Goal: Information Seeking & Learning: Learn about a topic

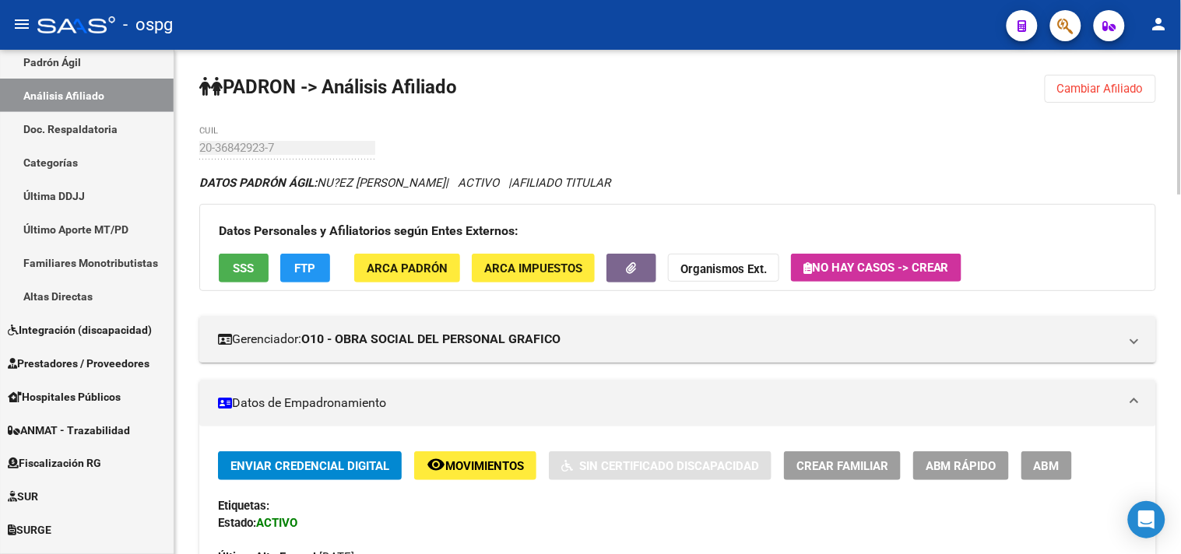
click at [1123, 94] on span "Cambiar Afiliado" at bounding box center [1100, 89] width 86 height 14
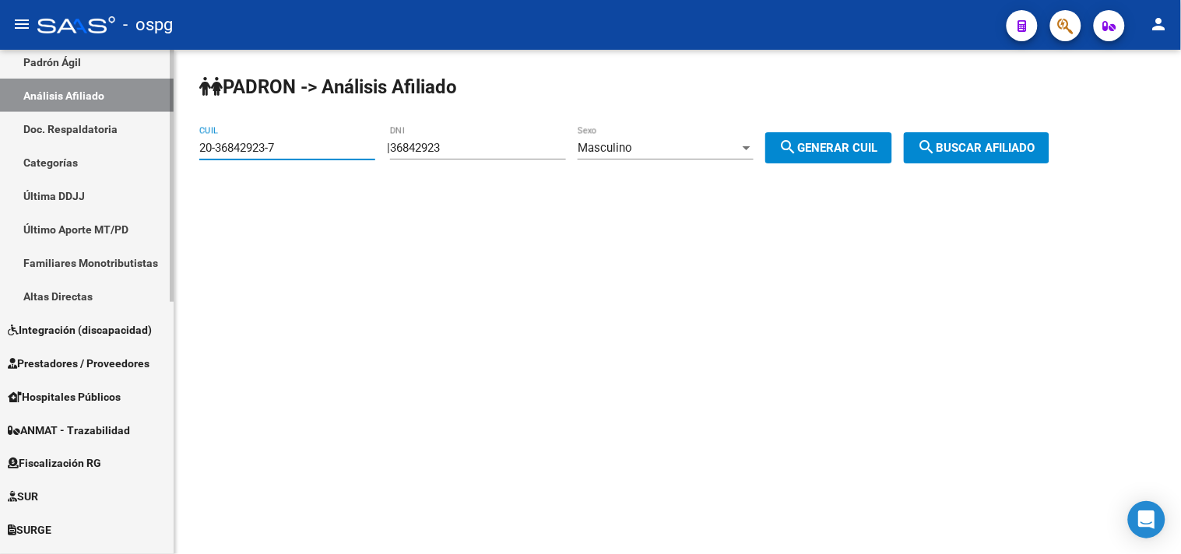
drag, startPoint x: 226, startPoint y: 141, endPoint x: 158, endPoint y: 146, distance: 68.6
click at [158, 146] on mat-sidenav-container "Firma Express Inicio Calendario SSS Instructivos Contacto OS Reportes Tablero d…" at bounding box center [590, 302] width 1181 height 504
paste input "7-43520901-2"
type input "27-43520901-2"
click at [974, 145] on span "search Buscar afiliado" at bounding box center [977, 148] width 118 height 14
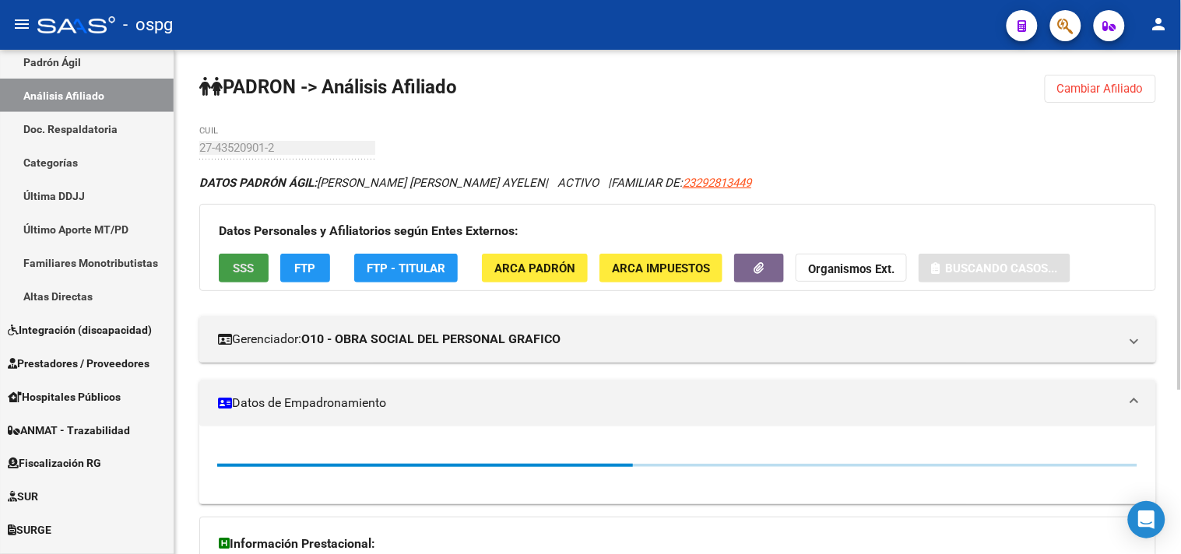
click at [220, 265] on button "SSS" at bounding box center [244, 268] width 50 height 29
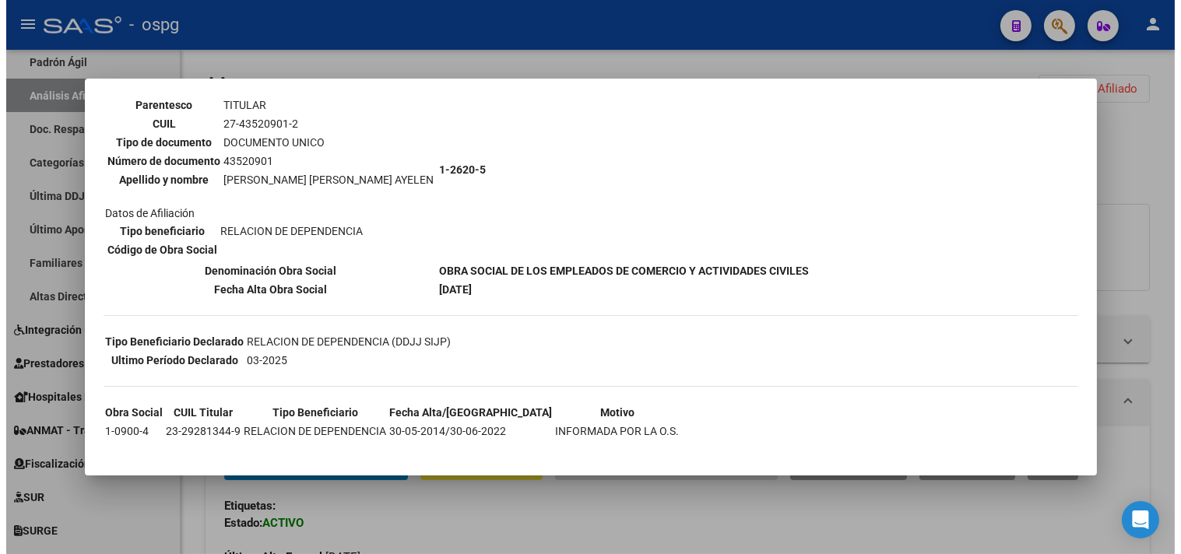
scroll to position [128, 0]
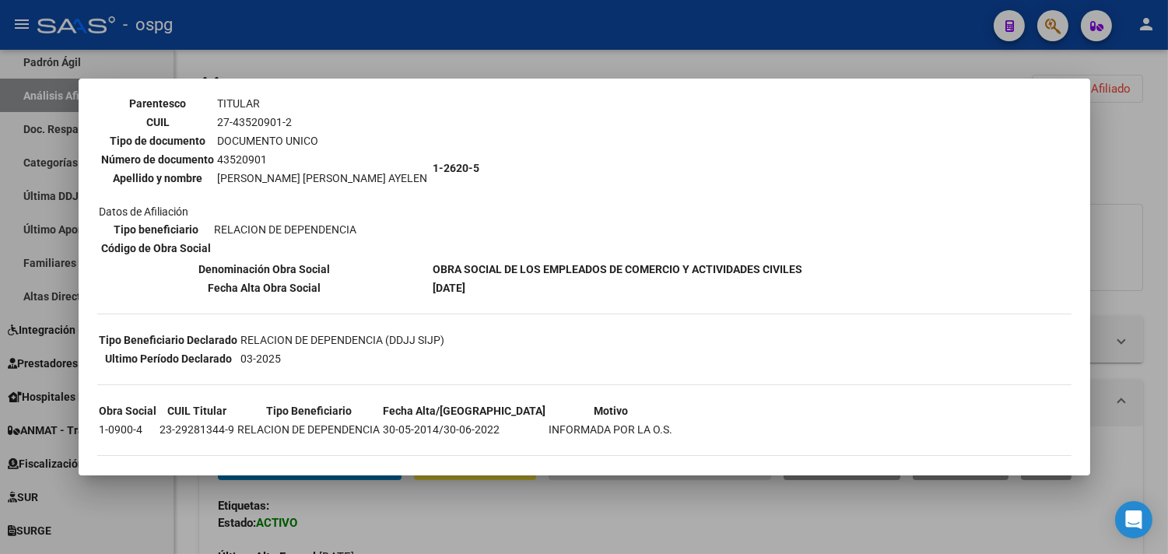
click at [532, 526] on div at bounding box center [584, 277] width 1168 height 554
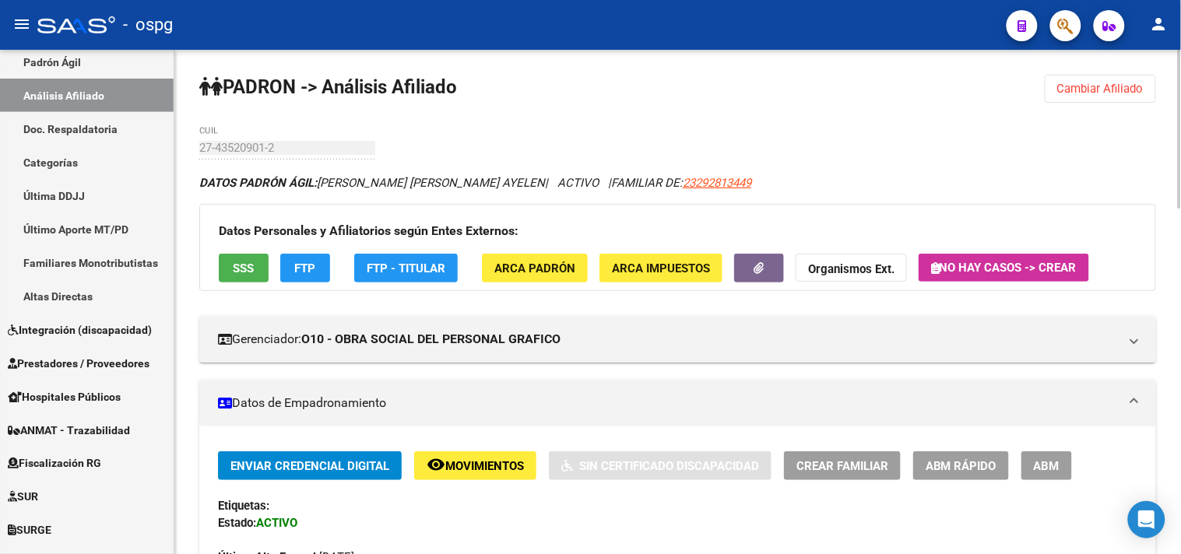
click at [748, 270] on button "button" at bounding box center [759, 268] width 50 height 29
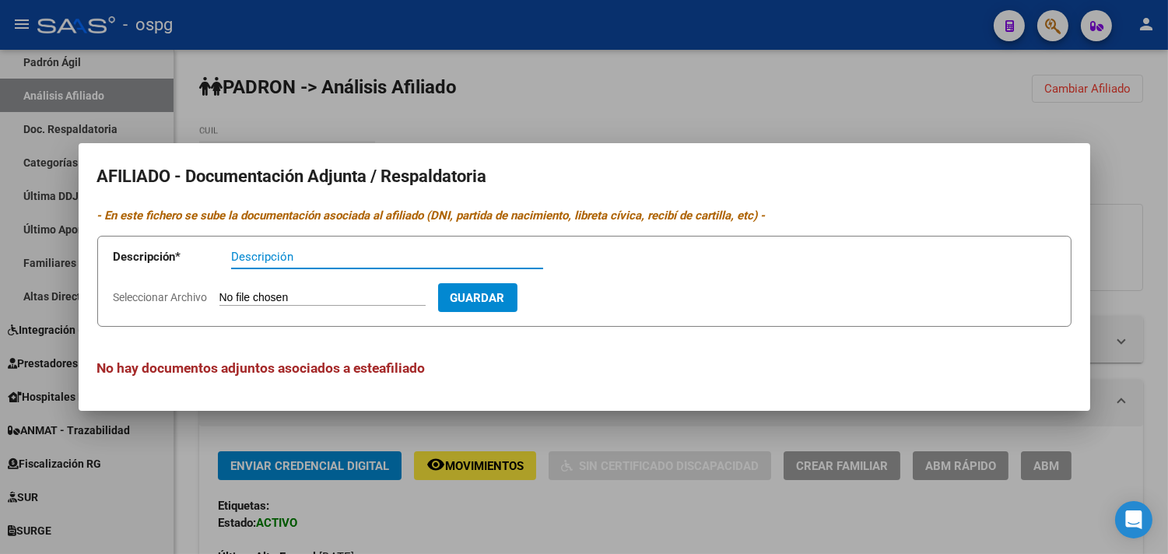
click at [525, 440] on div at bounding box center [584, 277] width 1168 height 554
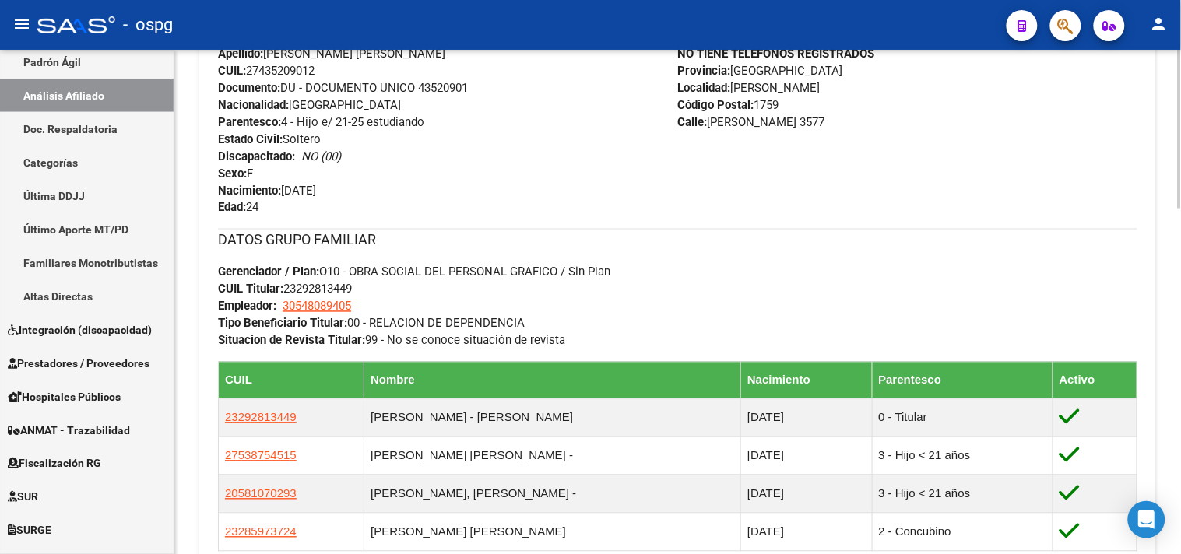
scroll to position [605, 0]
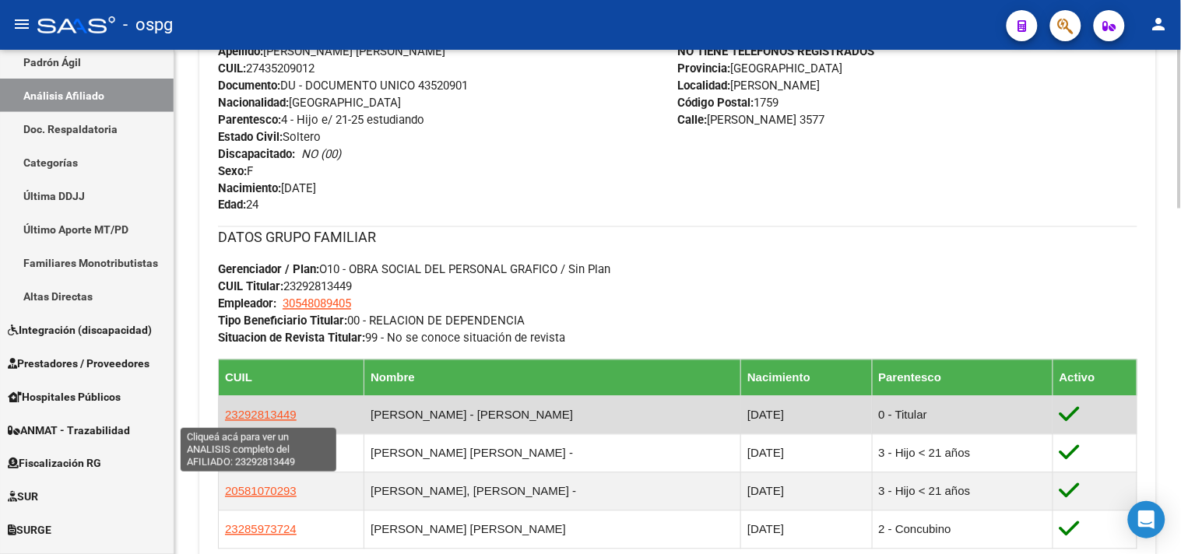
click at [255, 414] on span "23292813449" at bounding box center [261, 415] width 72 height 13
type textarea "23292813449"
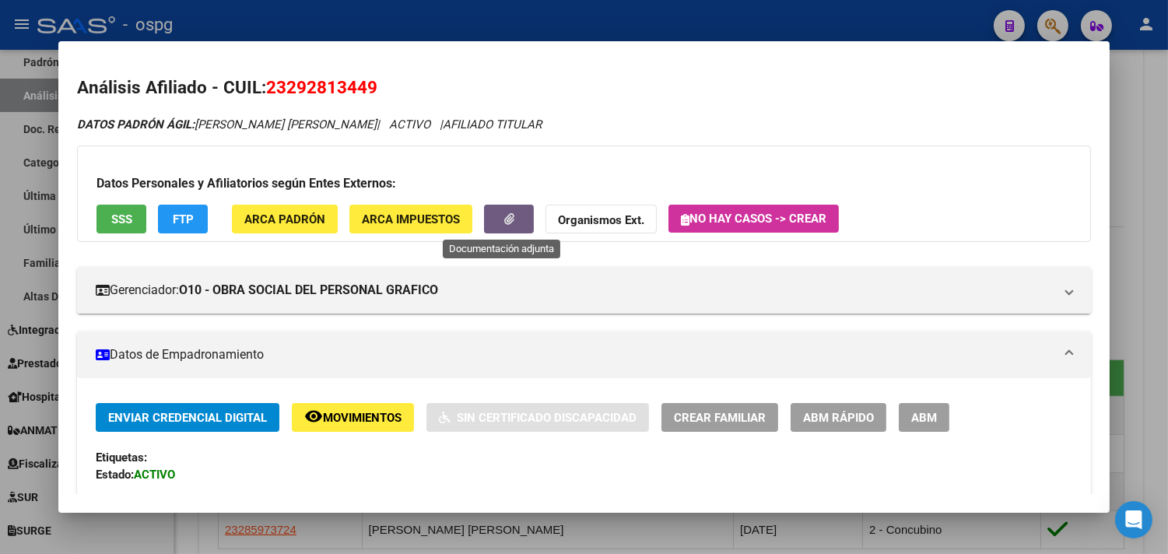
click at [504, 216] on icon "button" at bounding box center [509, 219] width 10 height 12
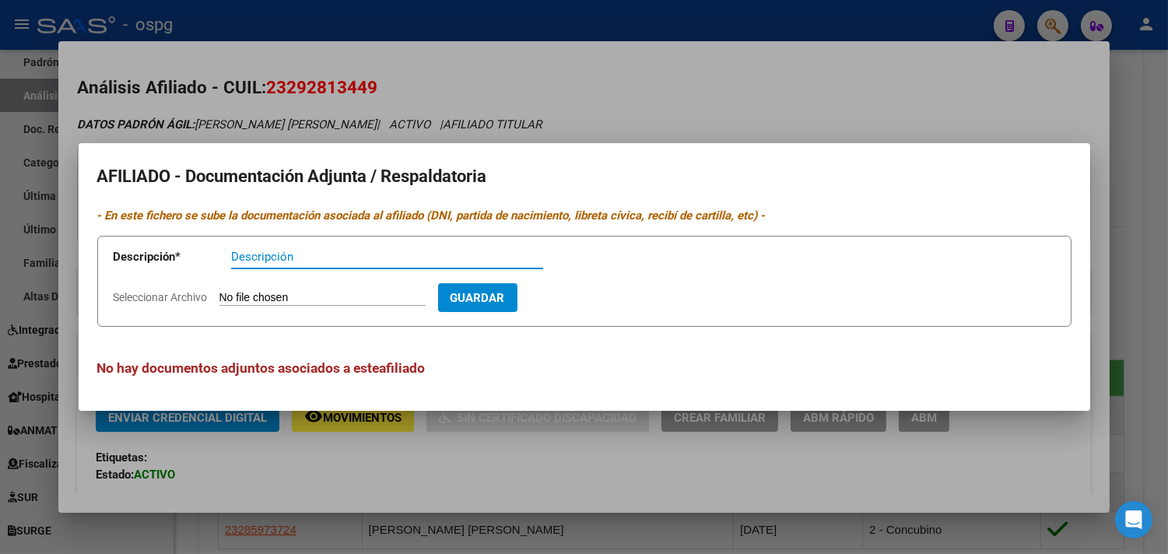
click at [577, 490] on div at bounding box center [584, 277] width 1168 height 554
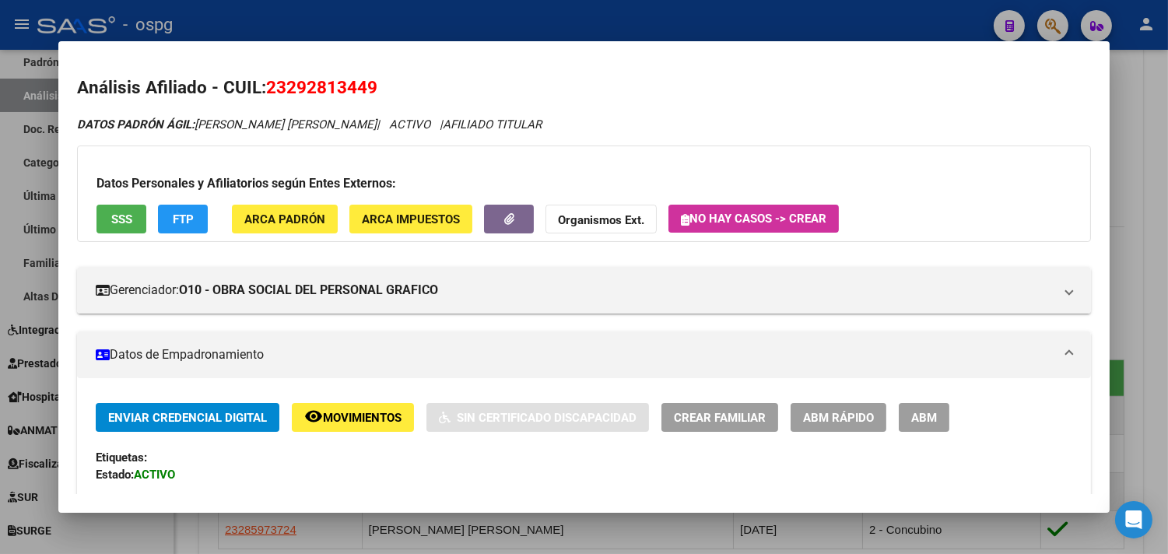
click at [634, 539] on div at bounding box center [584, 277] width 1168 height 554
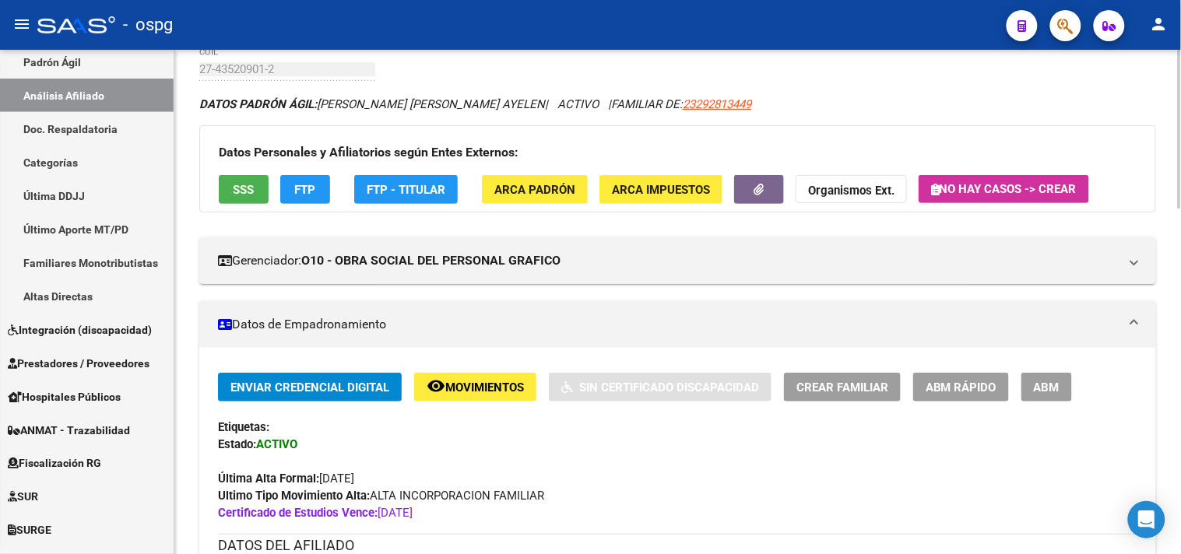
scroll to position [0, 0]
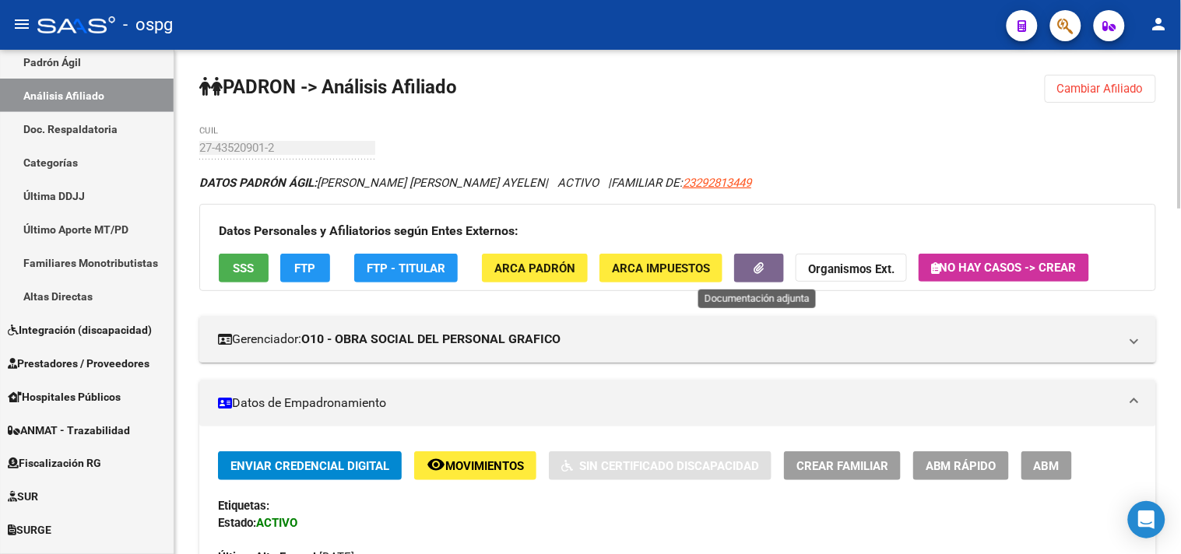
click at [760, 261] on span "button" at bounding box center [759, 268] width 10 height 14
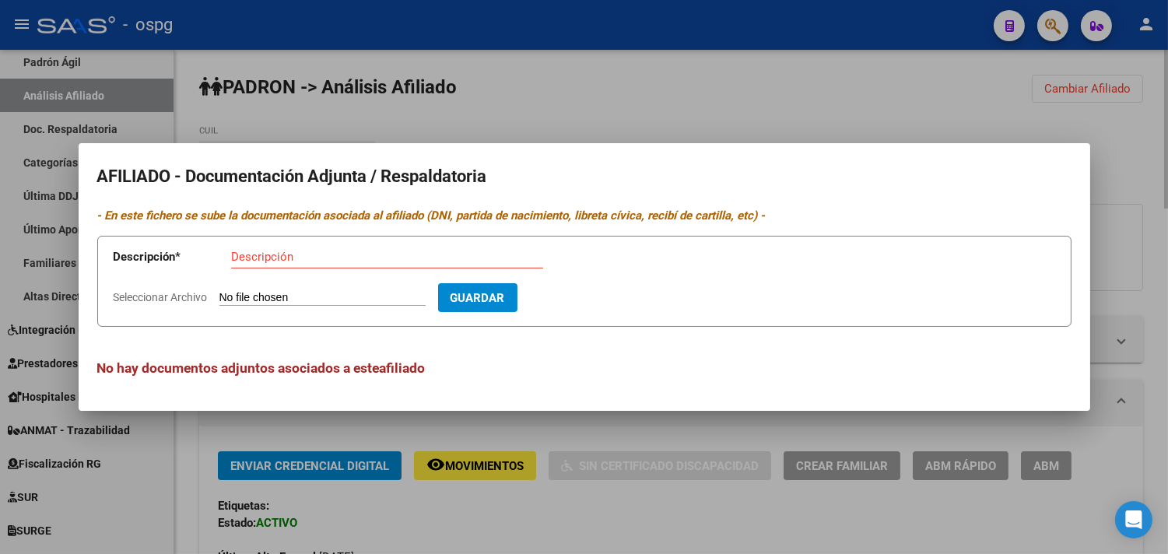
click at [602, 511] on div at bounding box center [584, 277] width 1168 height 554
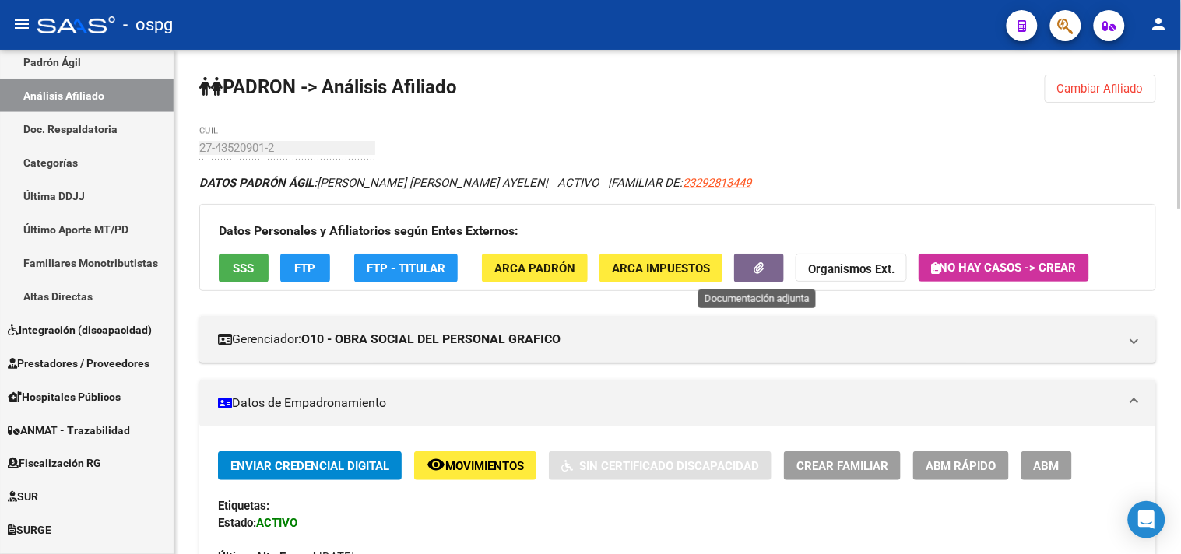
click at [766, 268] on button "button" at bounding box center [759, 268] width 50 height 29
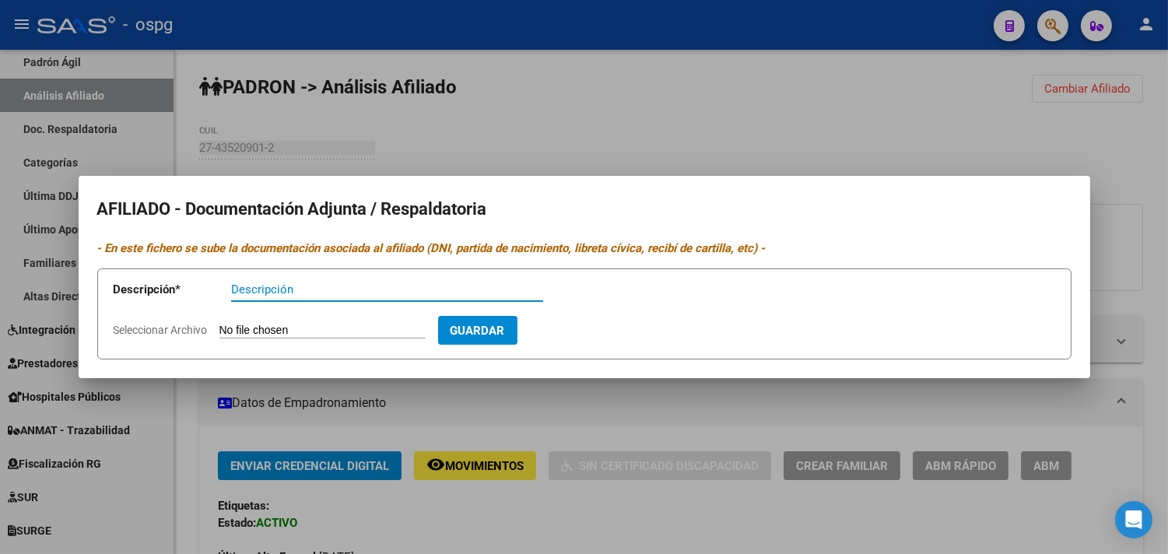
click at [331, 325] on form "Descripción * Descripción Seleccionar Archivo Guardar" at bounding box center [584, 313] width 974 height 91
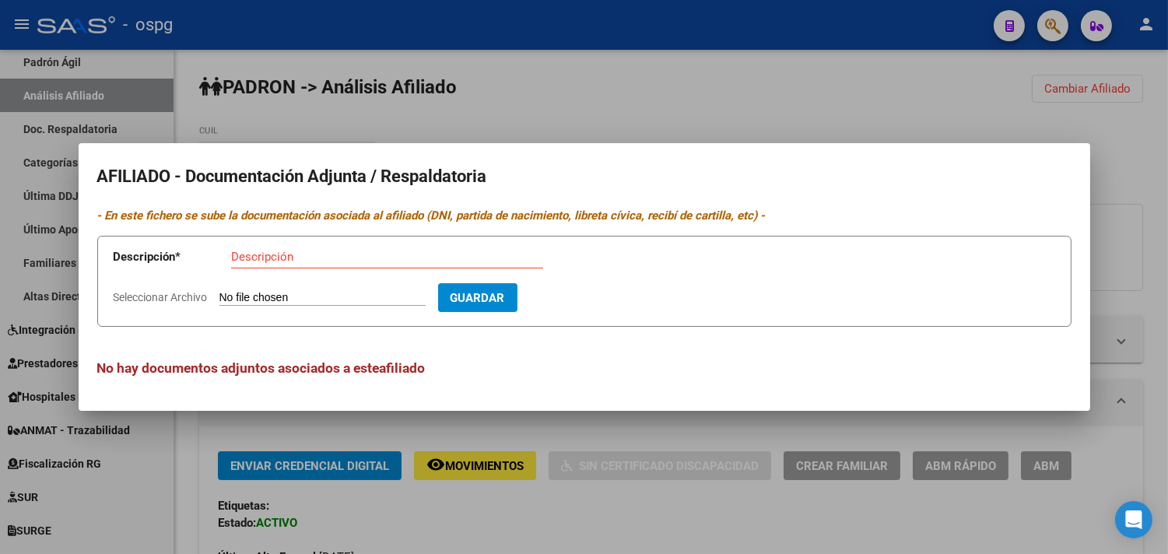
click at [284, 292] on input "Seleccionar Archivo" at bounding box center [322, 298] width 206 height 15
type input "C:\fakepath\[PERSON_NAME] [PERSON_NAME].pdf"
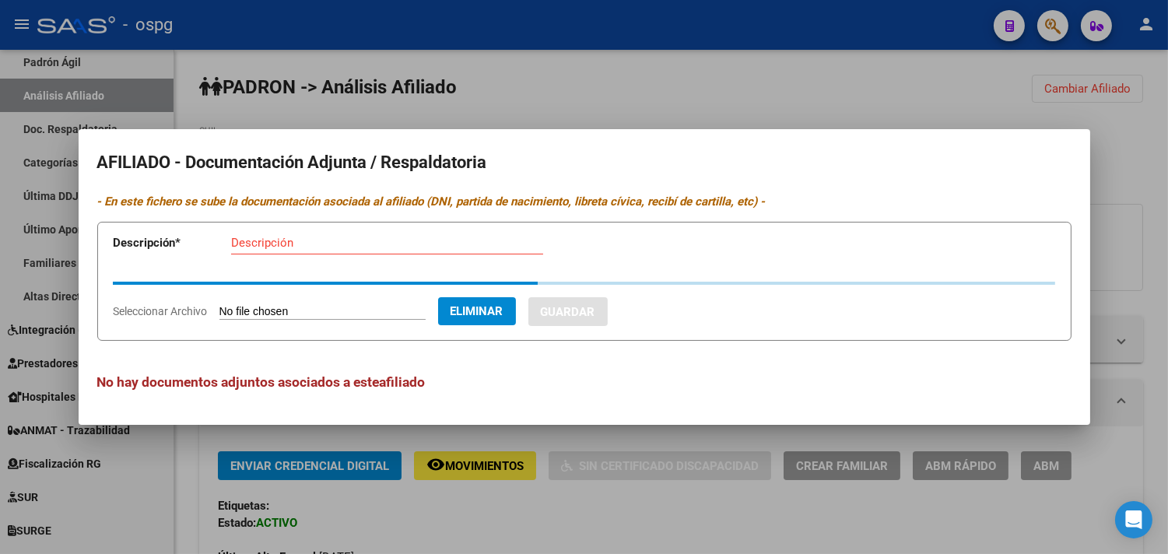
drag, startPoint x: 261, startPoint y: 245, endPoint x: 241, endPoint y: 244, distance: 20.2
click at [261, 244] on input "Descripción" at bounding box center [387, 243] width 312 height 14
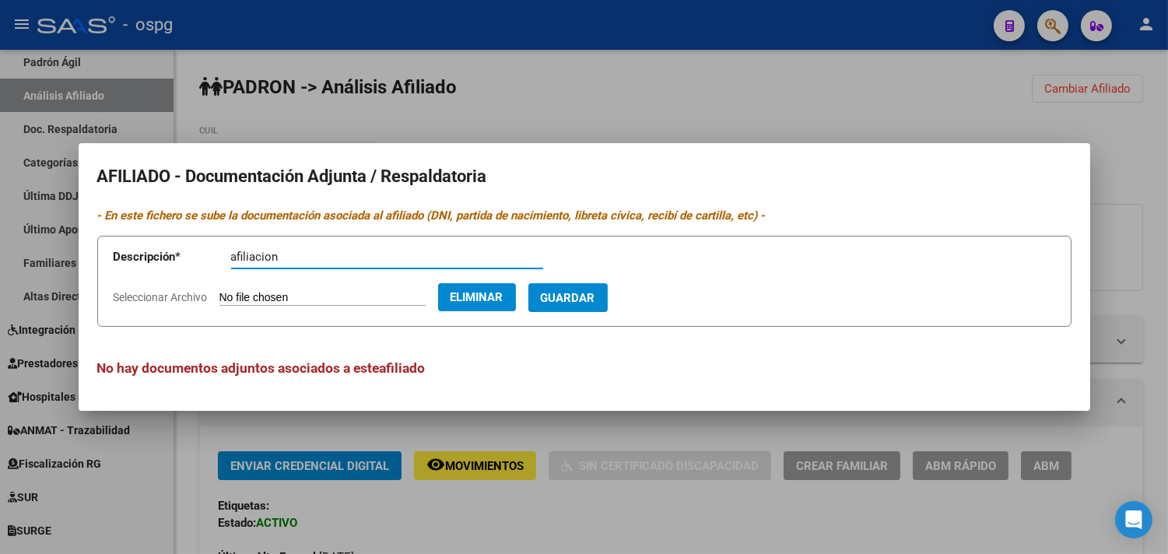
type input "afiliacion"
click at [581, 291] on span "Guardar" at bounding box center [568, 298] width 54 height 14
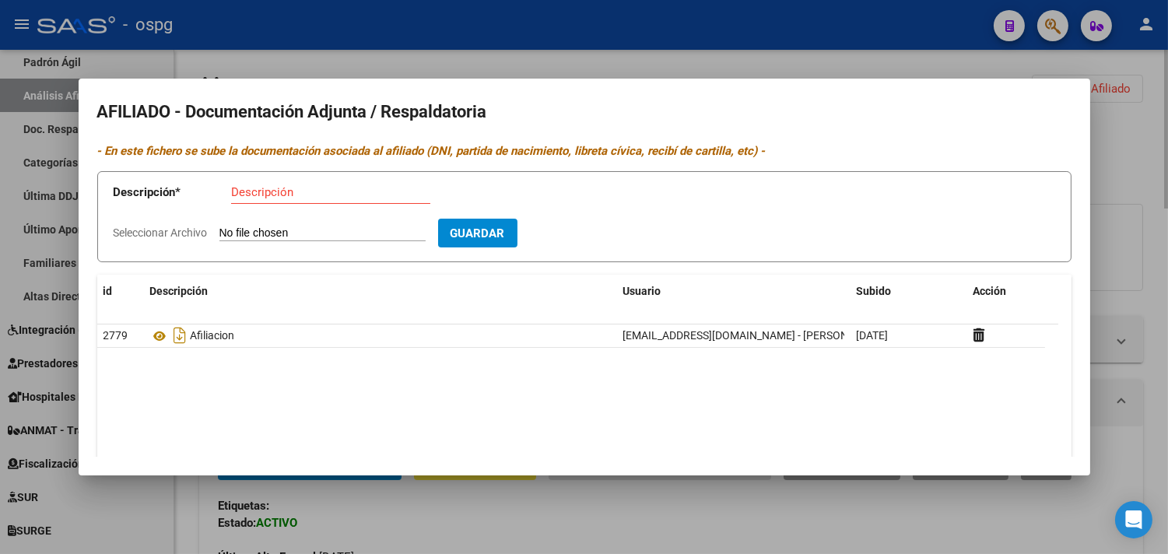
drag, startPoint x: 450, startPoint y: 529, endPoint x: 450, endPoint y: 499, distance: 30.4
click at [450, 529] on div at bounding box center [584, 277] width 1168 height 554
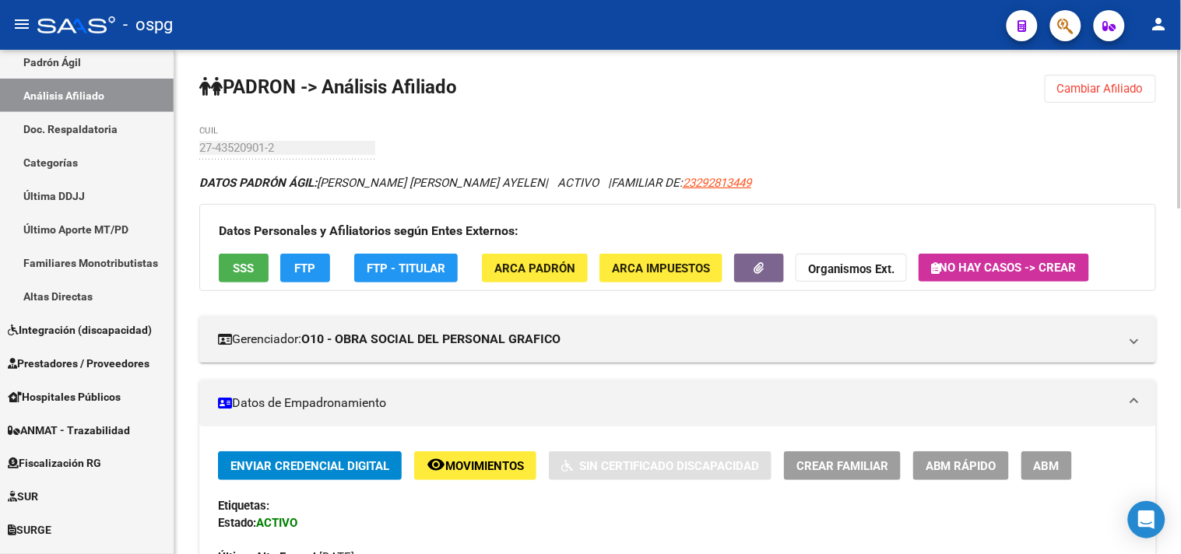
click at [1099, 89] on span "Cambiar Afiliado" at bounding box center [1100, 89] width 86 height 14
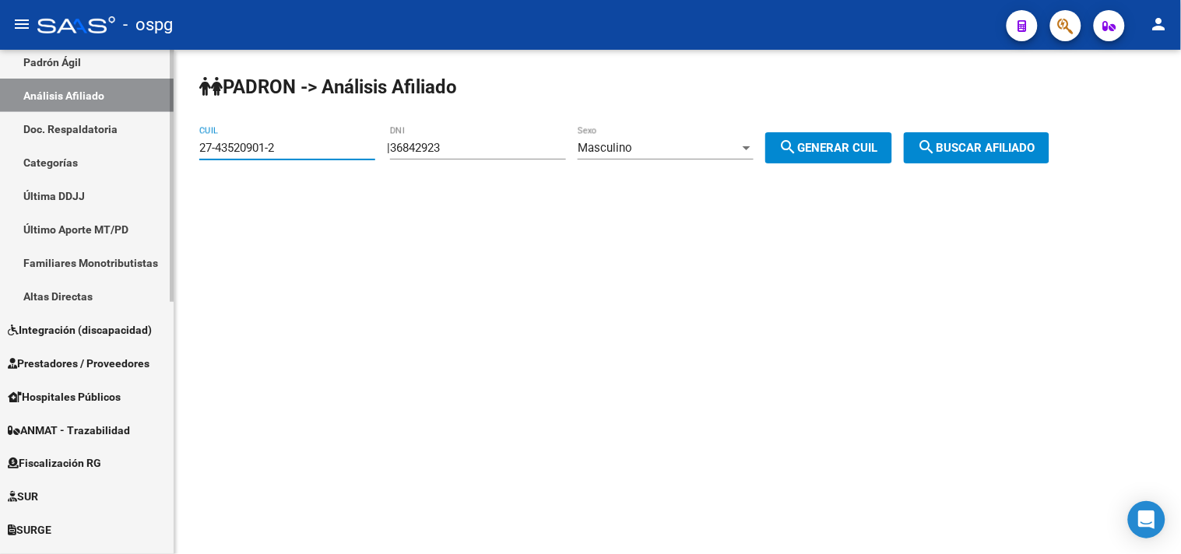
drag, startPoint x: 282, startPoint y: 148, endPoint x: 57, endPoint y: 123, distance: 227.1
click at [104, 133] on mat-sidenav-container "Firma Express Inicio Calendario SSS Instructivos Contacto OS Reportes Tablero d…" at bounding box center [590, 302] width 1181 height 504
click at [0, 135] on mat-sidenav-container "Firma Express Inicio Calendario SSS Instructivos Contacto OS Reportes Tablero d…" at bounding box center [590, 302] width 1181 height 504
drag, startPoint x: 263, startPoint y: 146, endPoint x: 112, endPoint y: 137, distance: 151.2
click at [112, 137] on mat-sidenav-container "Firma Express Inicio Calendario SSS Instructivos Contacto OS Reportes Tablero d…" at bounding box center [590, 302] width 1181 height 504
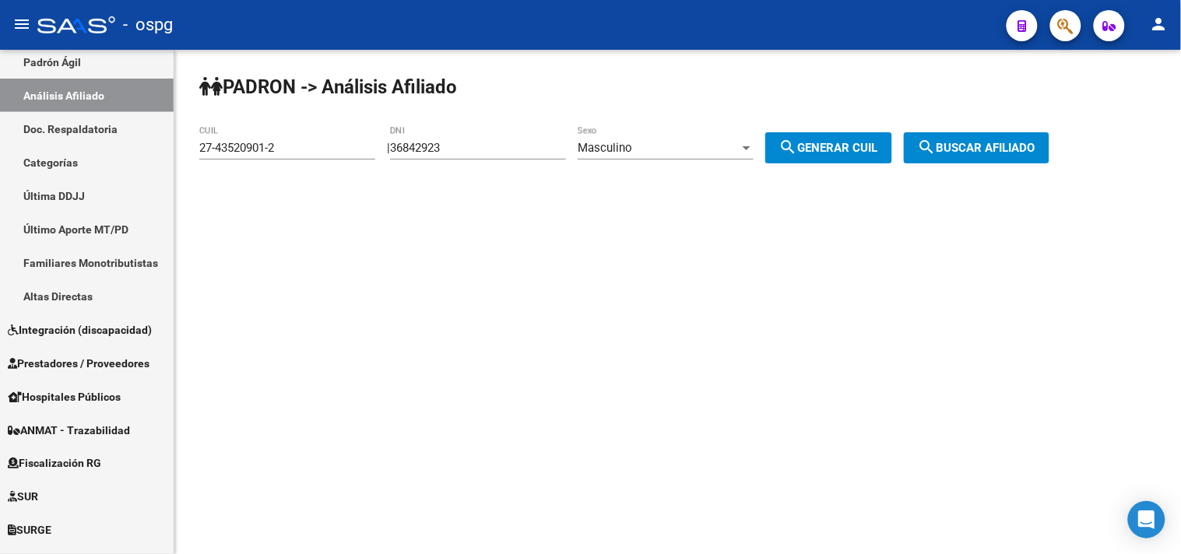
click at [1090, 117] on div "[PERSON_NAME] -> Análisis Afiliado 27-43520901-2 CUIL | 36842923 DNI Masculino …" at bounding box center [677, 131] width 1006 height 163
drag, startPoint x: 310, startPoint y: 157, endPoint x: 195, endPoint y: 148, distance: 114.8
click at [195, 148] on div "[PERSON_NAME] -> Análisis Afiliado 27-43520901-2 CUIL | 36842923 DNI Masculino …" at bounding box center [677, 131] width 1006 height 163
drag, startPoint x: 263, startPoint y: 148, endPoint x: 221, endPoint y: 177, distance: 50.9
click at [207, 209] on div "[PERSON_NAME] -> Análisis Afiliado 27-43520901-2 CUIL | 36842923 DNI Masculino …" at bounding box center [677, 131] width 1006 height 163
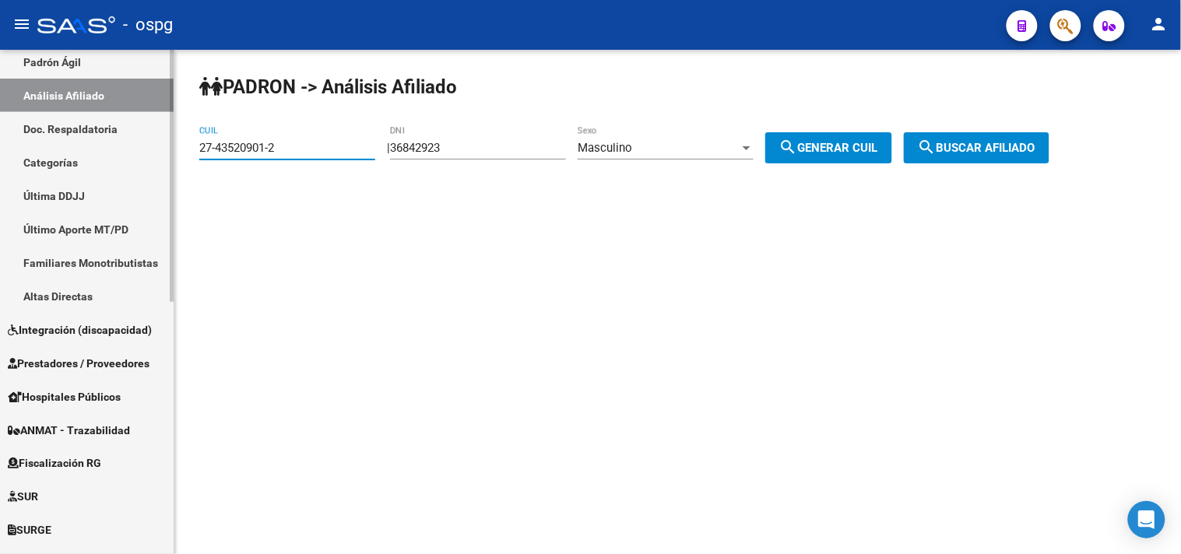
drag, startPoint x: 280, startPoint y: 146, endPoint x: 0, endPoint y: 139, distance: 280.2
click at [0, 140] on mat-sidenav-container "Firma Express Inicio Calendario SSS Instructivos Contacto OS Reportes Tablero d…" at bounding box center [590, 302] width 1181 height 504
click at [282, 146] on input "CUIL" at bounding box center [287, 148] width 176 height 14
paste input "27-95059354-2"
type input "27-95059354-2"
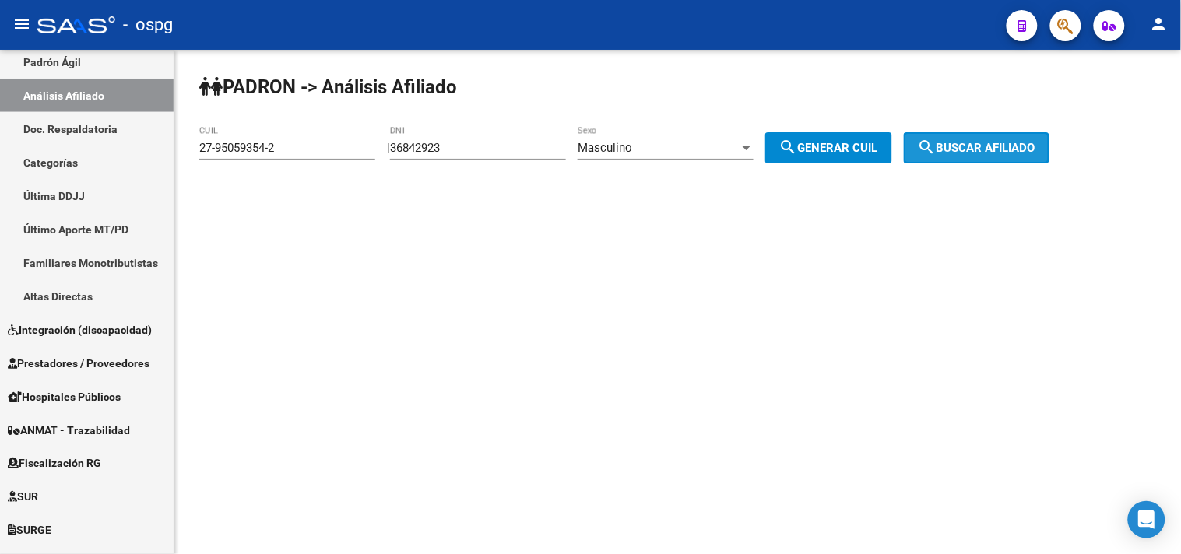
drag, startPoint x: 1004, startPoint y: 154, endPoint x: 644, endPoint y: 268, distance: 377.3
click at [1004, 153] on span "search Buscar afiliado" at bounding box center [977, 148] width 118 height 14
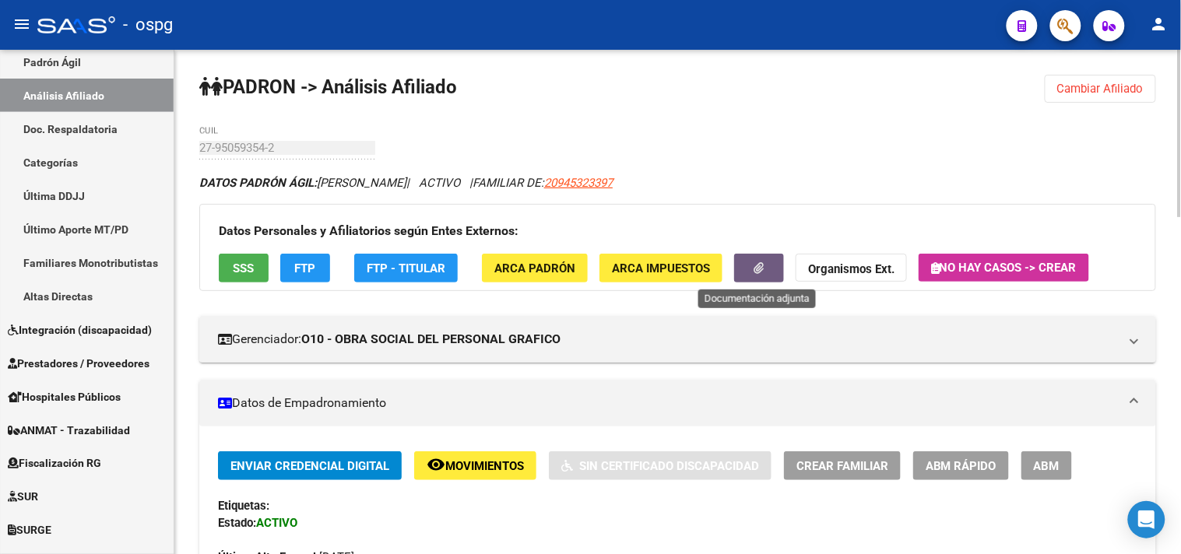
click at [767, 266] on button "button" at bounding box center [759, 268] width 50 height 29
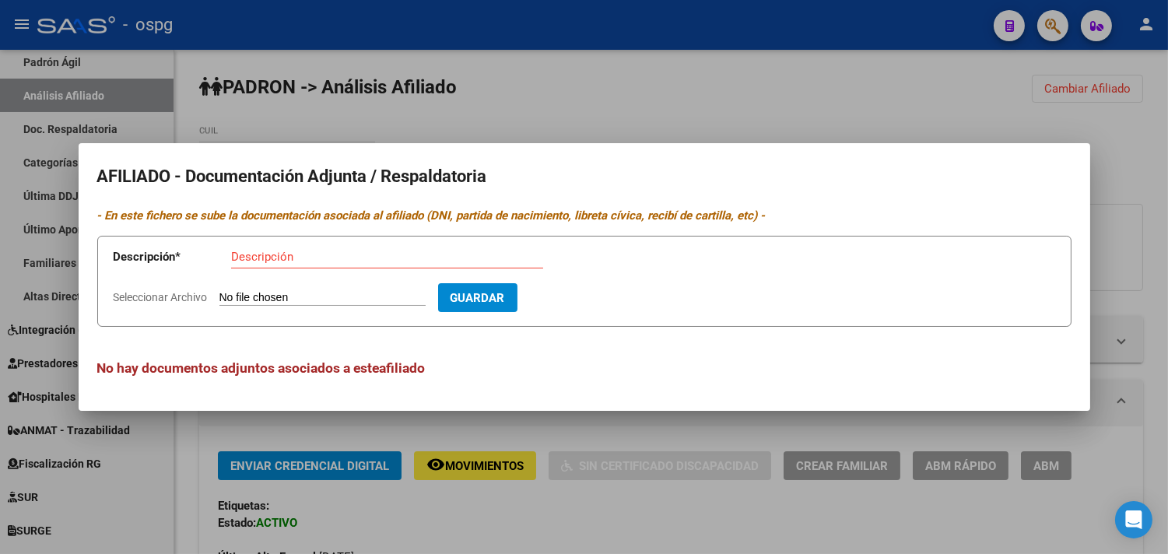
click at [594, 507] on div at bounding box center [584, 277] width 1168 height 554
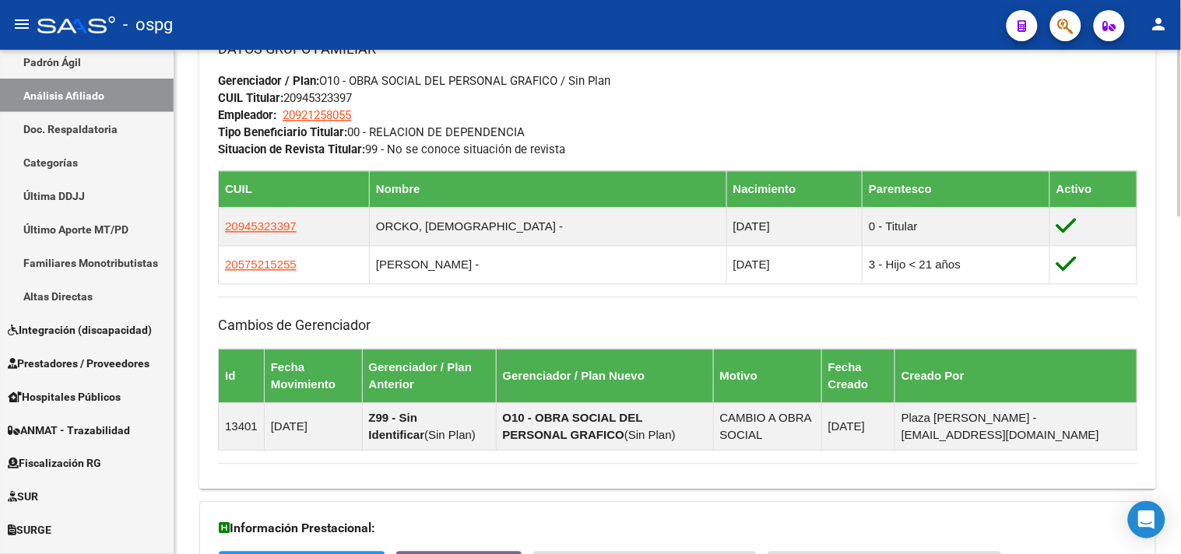
scroll to position [1018, 0]
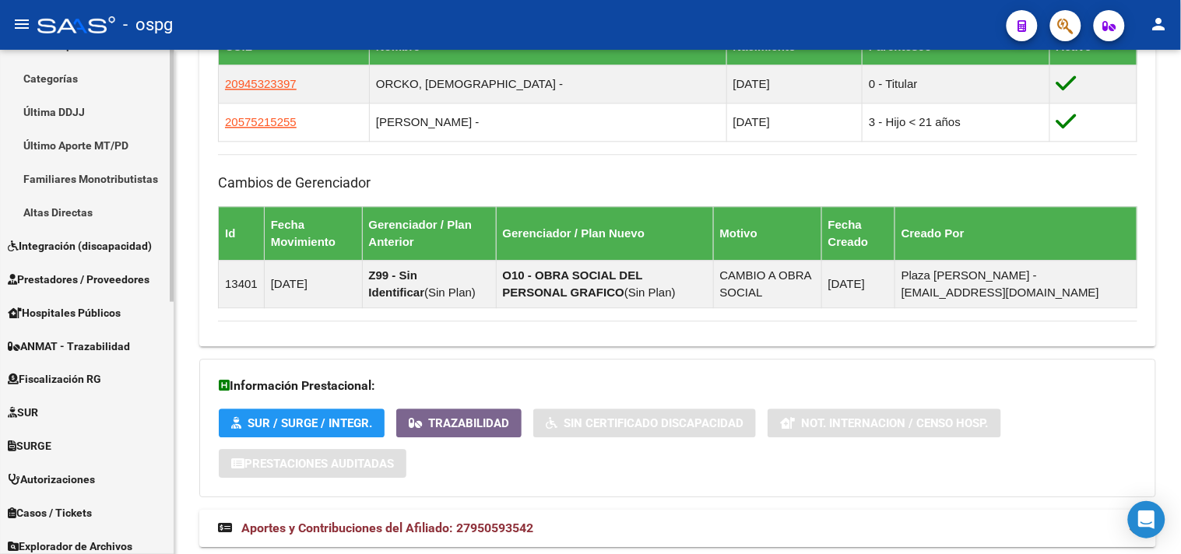
scroll to position [504, 0]
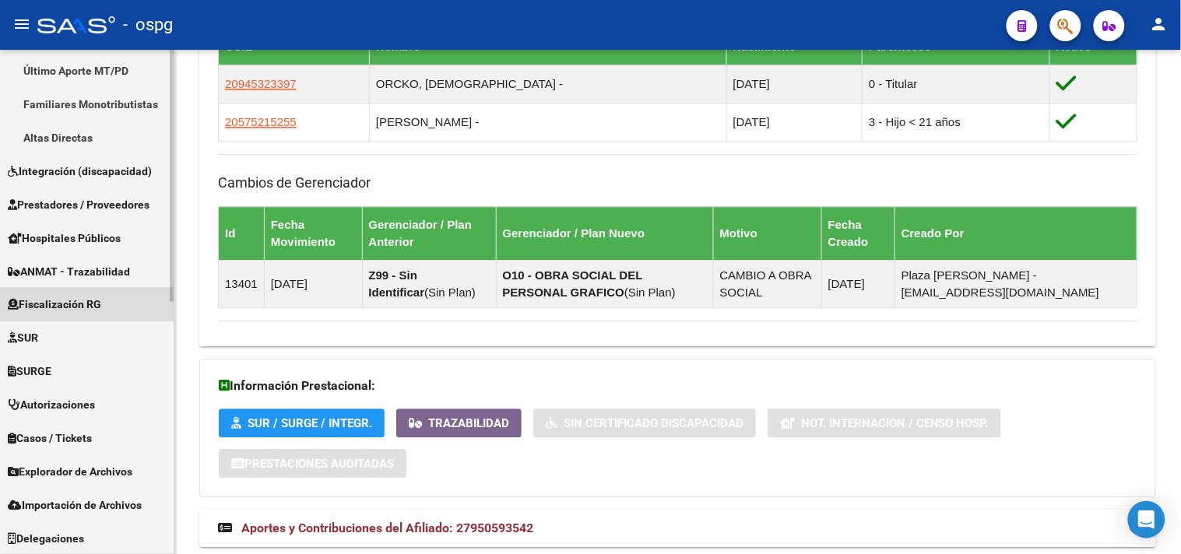
click at [89, 304] on span "Fiscalización RG" at bounding box center [54, 305] width 93 height 17
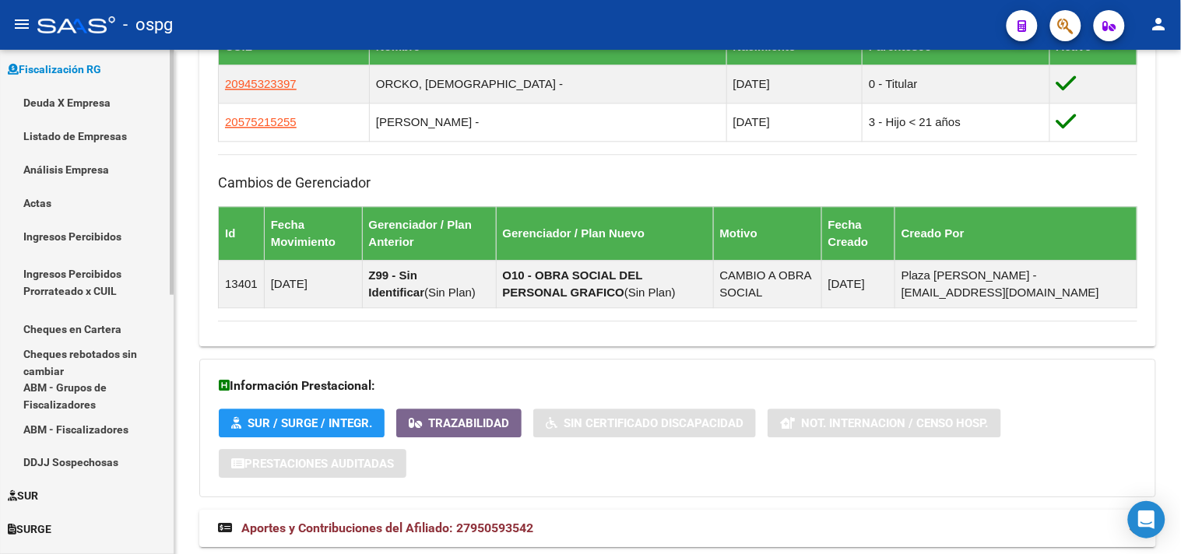
scroll to position [245, 0]
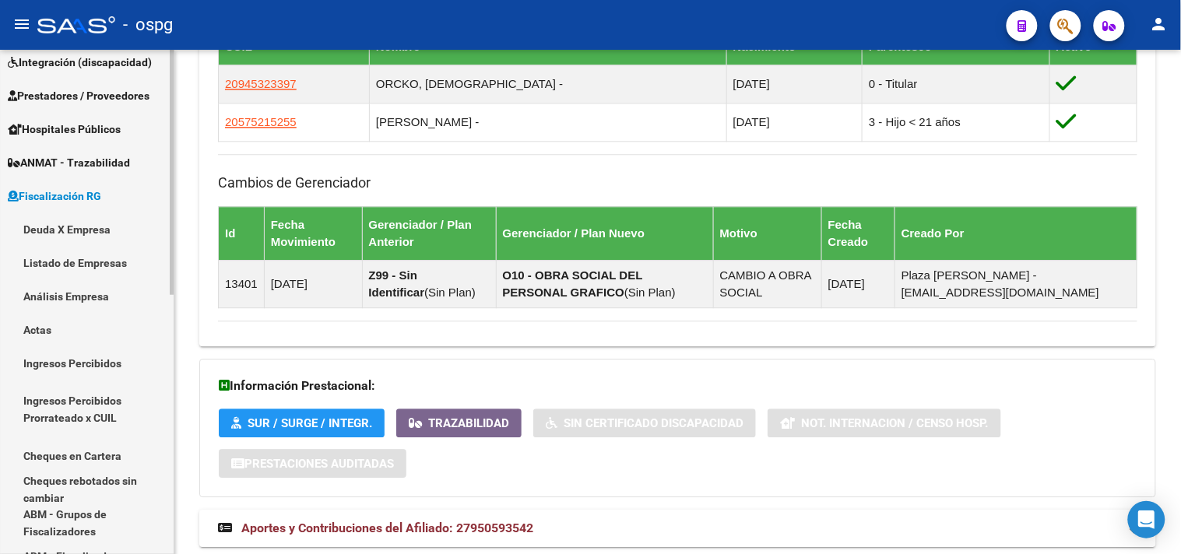
click at [66, 227] on link "Deuda X Empresa" at bounding box center [87, 228] width 174 height 33
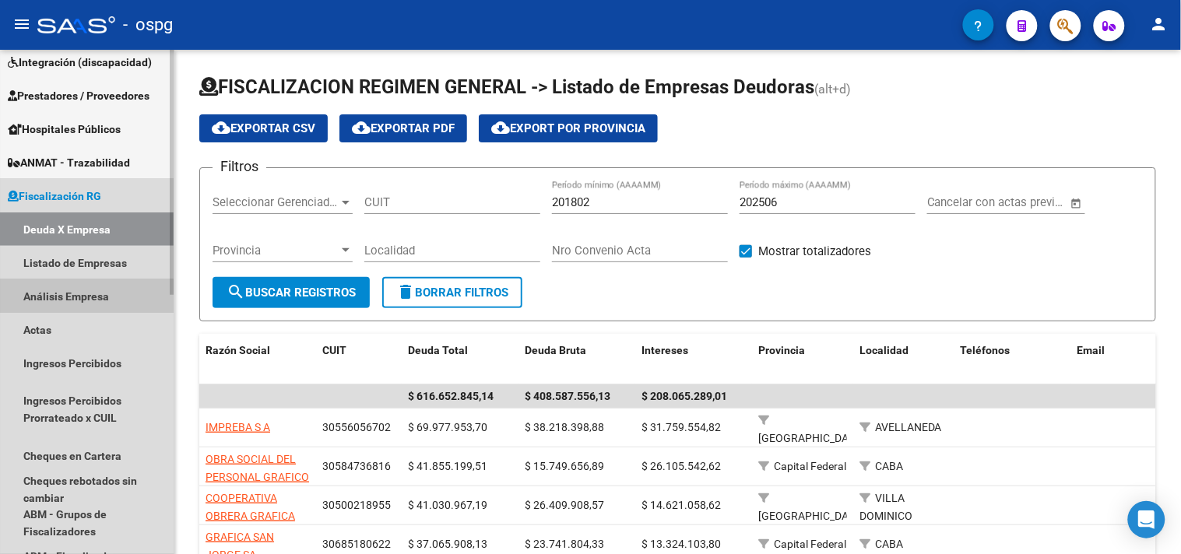
click at [50, 297] on link "Análisis Empresa" at bounding box center [87, 295] width 174 height 33
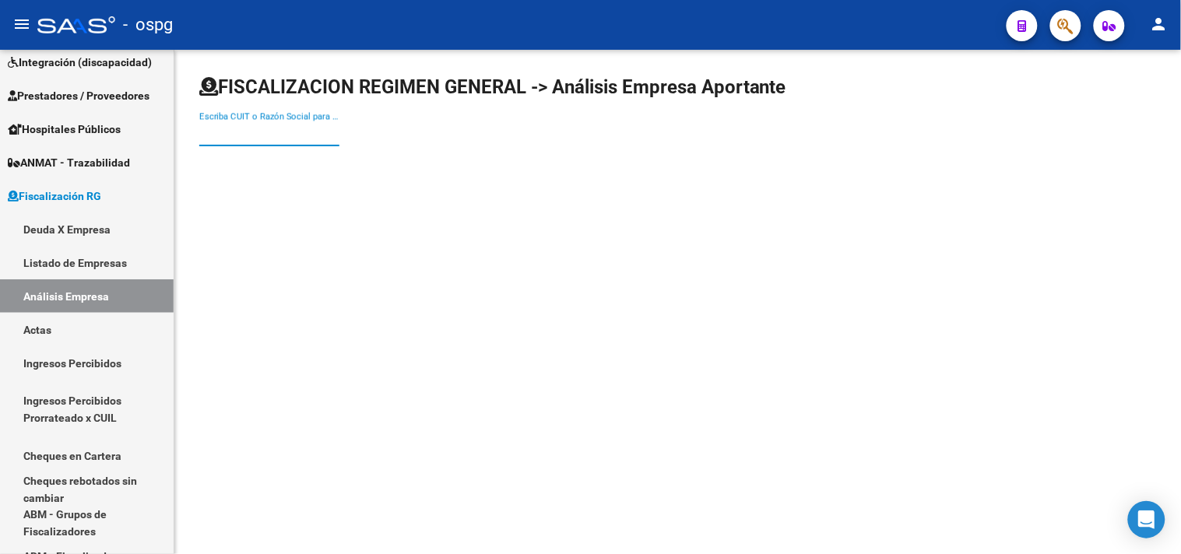
click at [247, 137] on input "Escriba CUIT o Razón Social para buscar" at bounding box center [269, 134] width 140 height 14
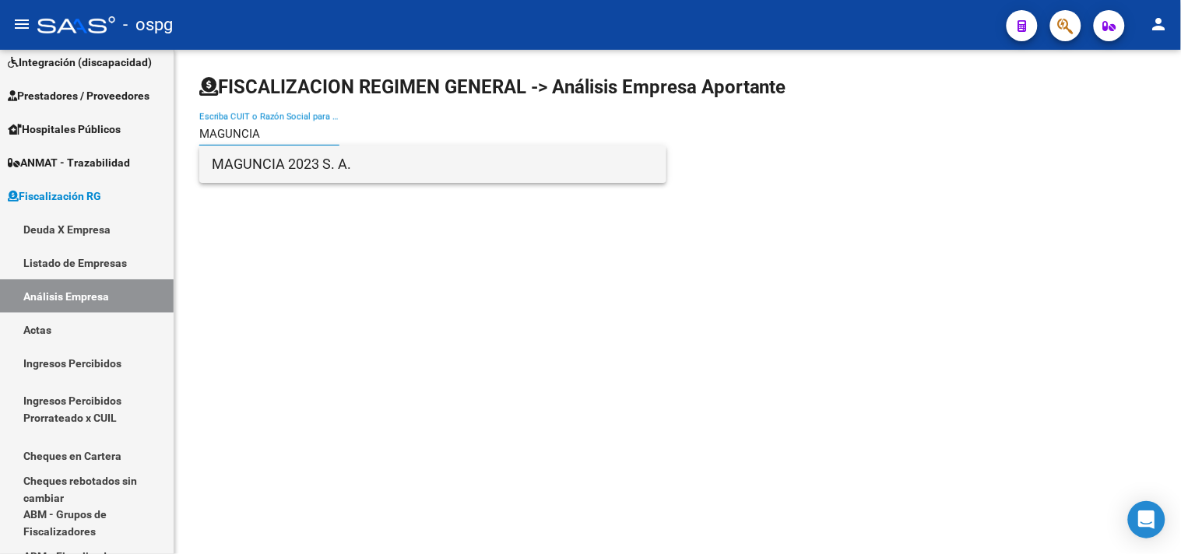
type input "MAGUNCIA"
click at [280, 157] on span "MAGUNCIA 2023 S. A." at bounding box center [433, 164] width 442 height 37
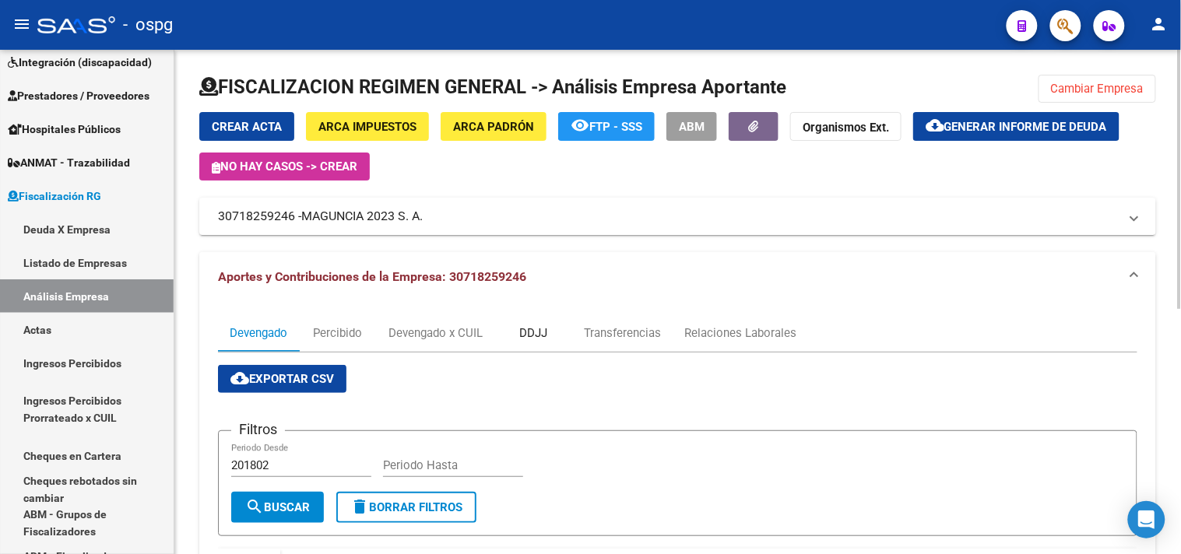
click at [531, 336] on div "DDJJ" at bounding box center [533, 333] width 28 height 17
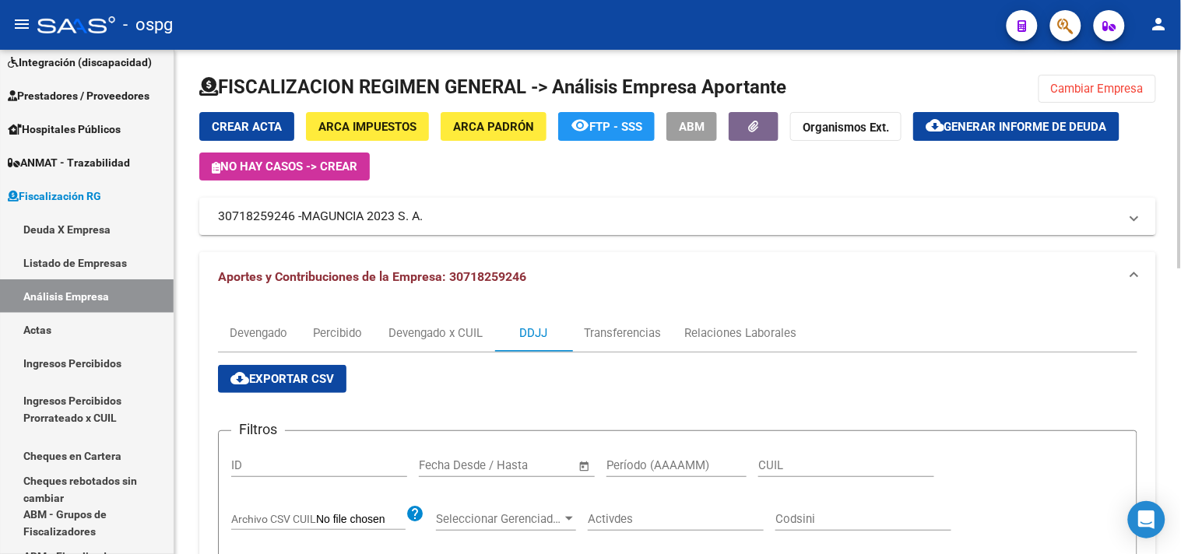
click at [282, 376] on span "cloud_download Exportar CSV" at bounding box center [282, 379] width 104 height 14
click at [1088, 87] on span "Cambiar Empresa" at bounding box center [1097, 89] width 93 height 14
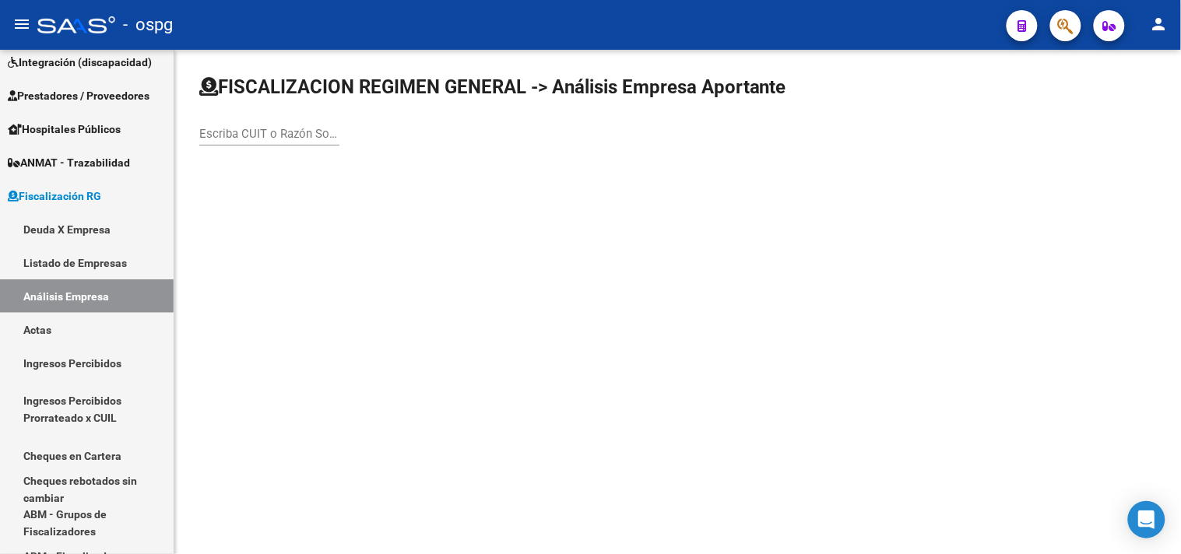
click at [335, 132] on input "Escriba CUIT o Razón Social para buscar" at bounding box center [269, 134] width 140 height 14
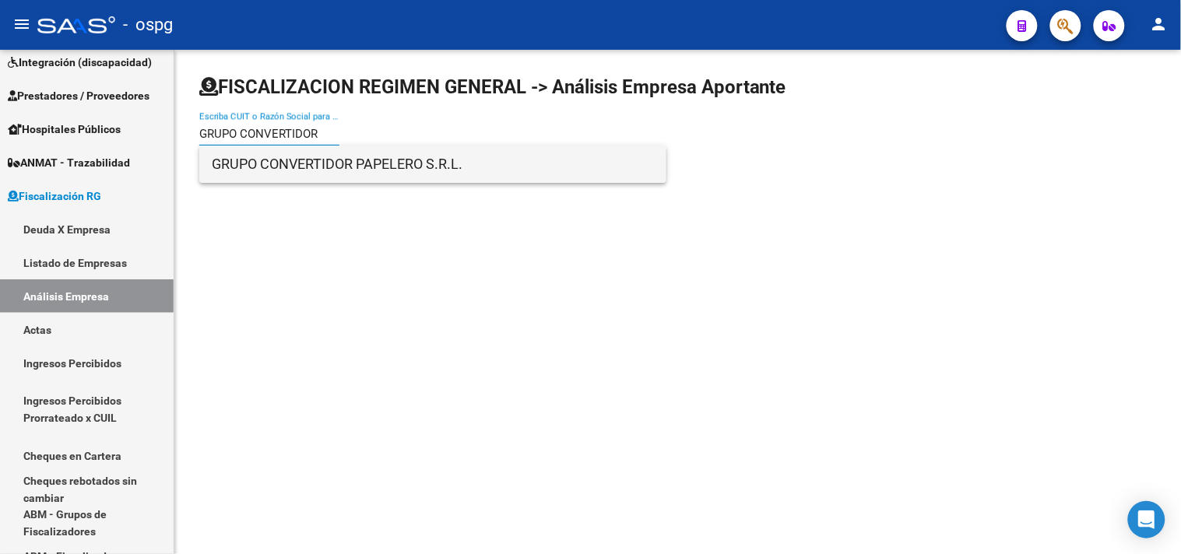
type input "GRUPO CONVERTIDOR"
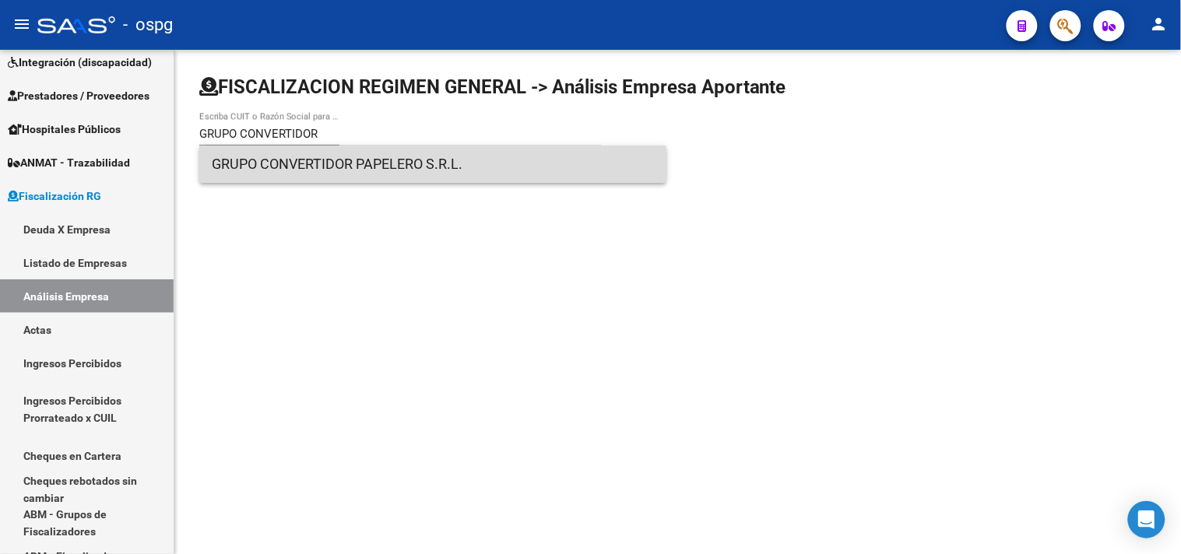
click at [337, 160] on span "GRUPO CONVERTIDOR PAPELERO S.R.L." at bounding box center [433, 164] width 442 height 37
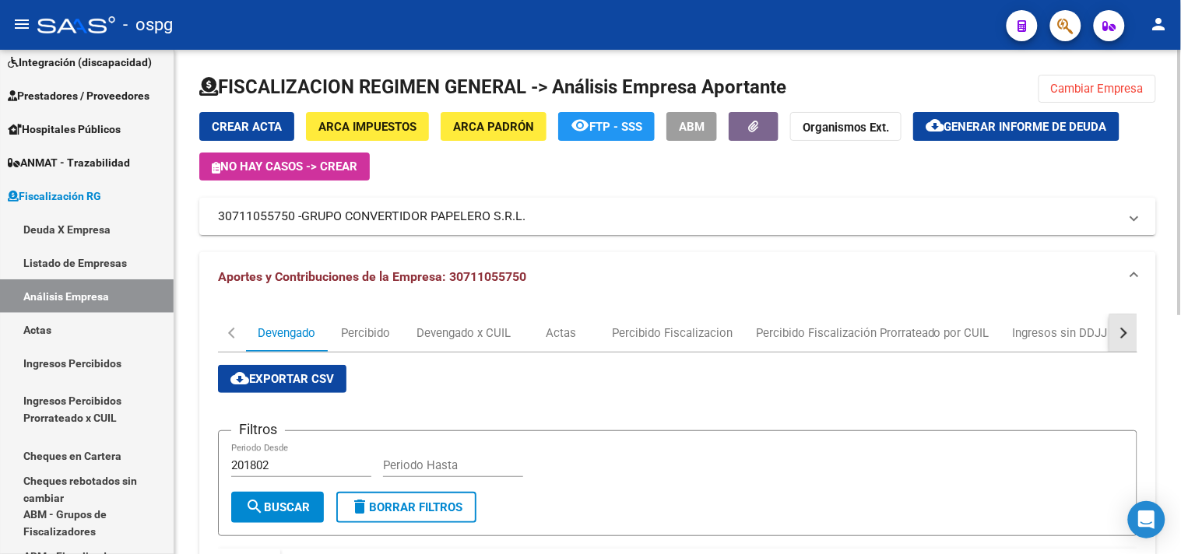
click at [1132, 336] on button "button" at bounding box center [1123, 332] width 28 height 37
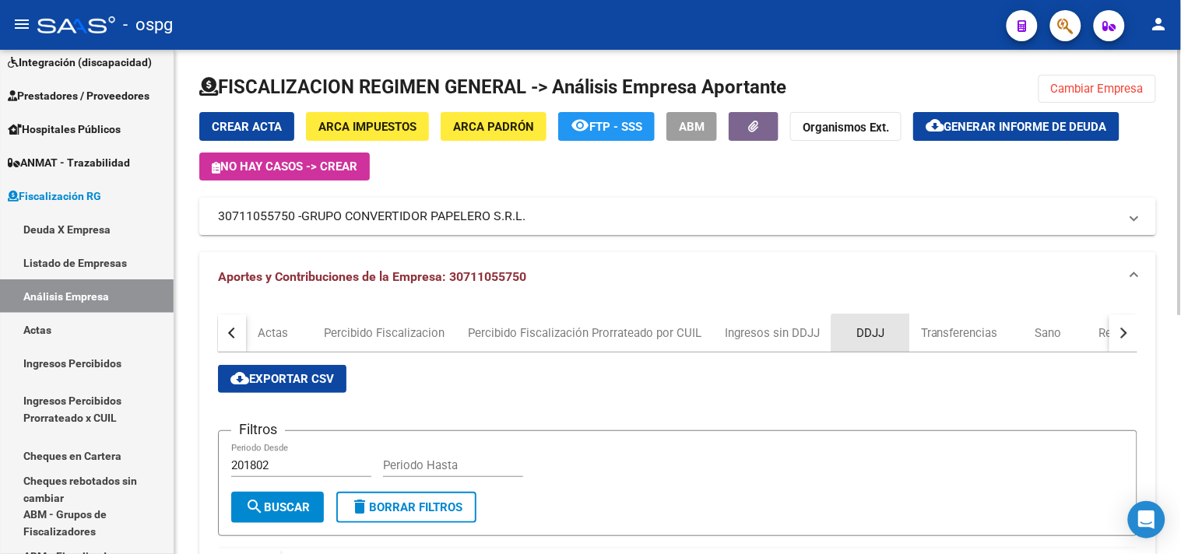
click at [880, 341] on div "DDJJ" at bounding box center [870, 333] width 28 height 17
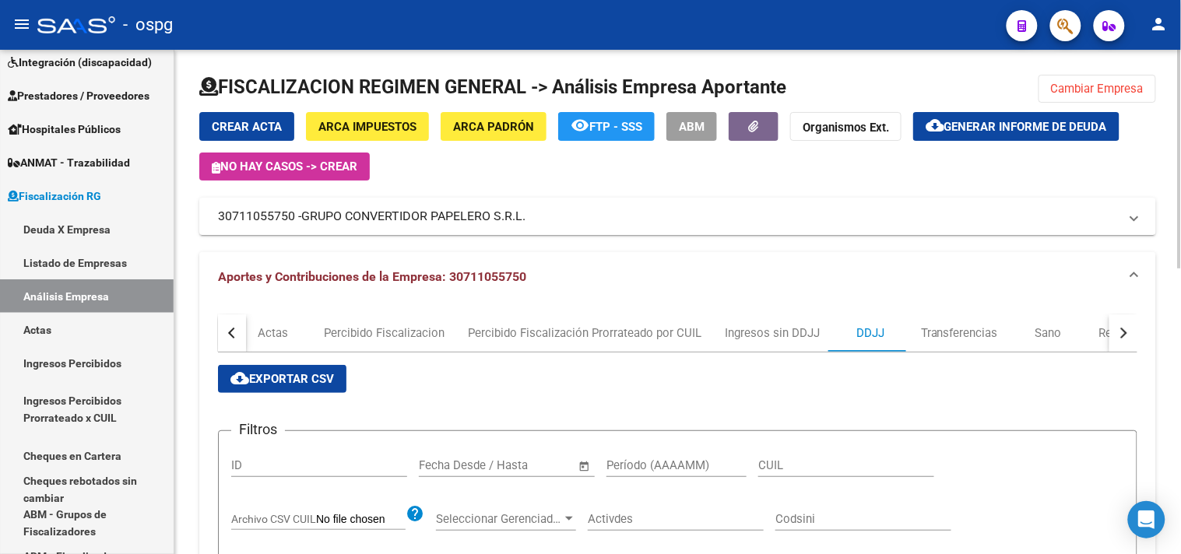
click at [263, 385] on span "cloud_download Exportar CSV" at bounding box center [282, 379] width 104 height 14
